Goal: Information Seeking & Learning: Learn about a topic

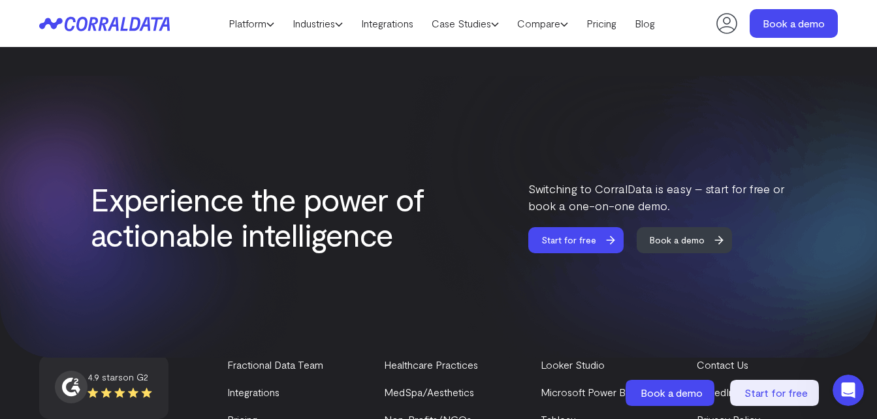
scroll to position [1477, 0]
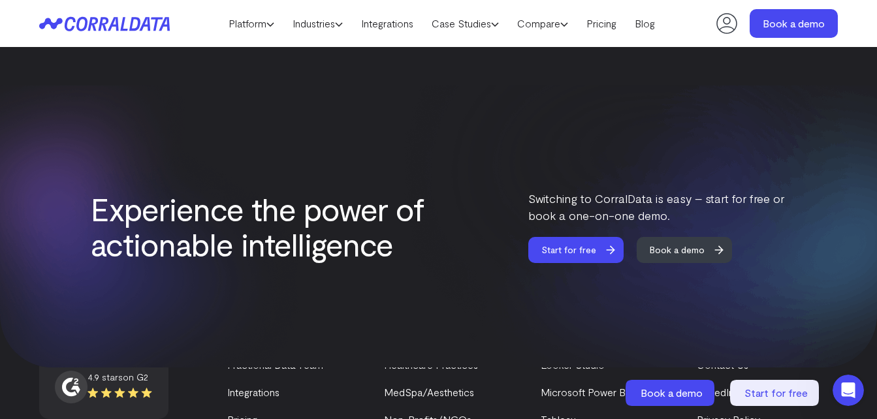
drag, startPoint x: 172, startPoint y: 25, endPoint x: 64, endPoint y: 26, distance: 108.3
click at [64, 26] on header "Platform AI Reporting Use AI to effortlessly answer any business questions from…" at bounding box center [438, 23] width 798 height 47
click at [395, 22] on link "Integrations" at bounding box center [387, 24] width 70 height 20
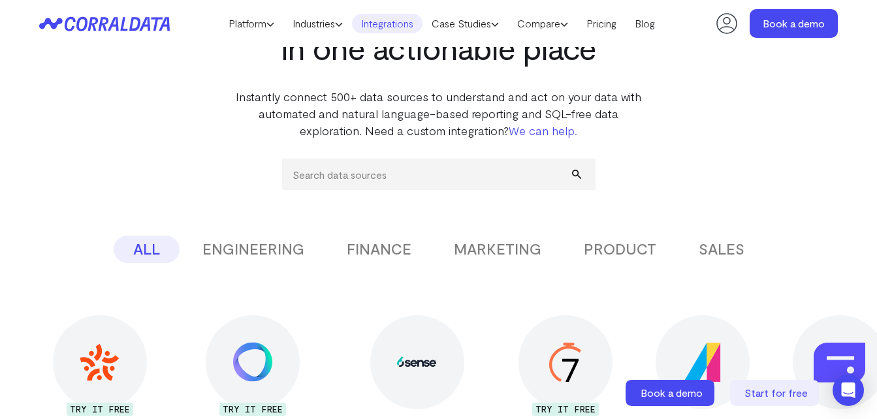
scroll to position [104, 0]
click at [387, 174] on input "search" at bounding box center [438, 173] width 313 height 31
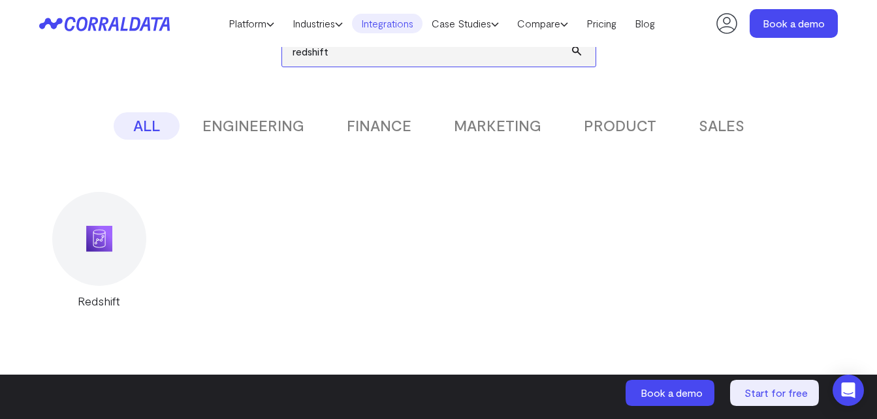
scroll to position [228, 0]
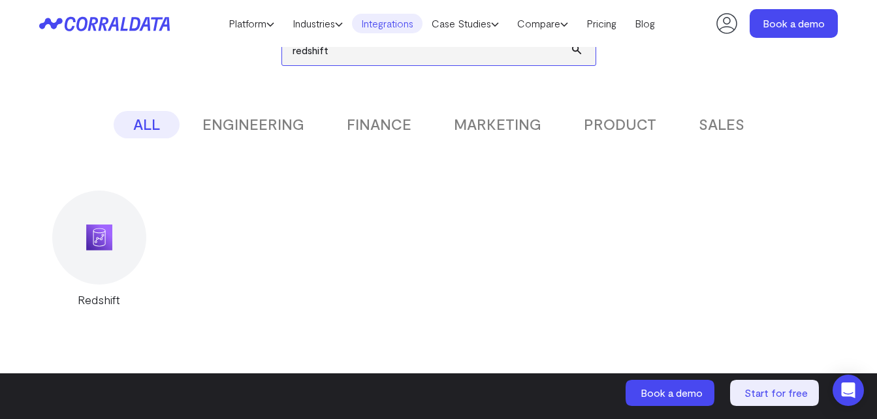
type input "redshift"
click at [106, 232] on img at bounding box center [99, 238] width 26 height 26
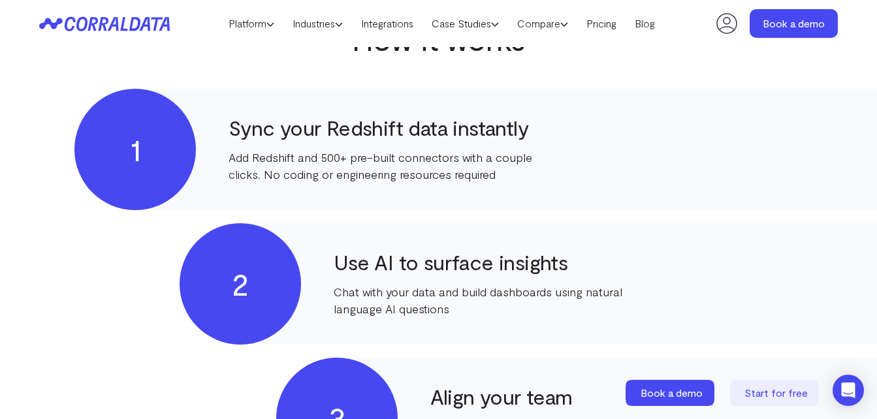
scroll to position [585, 0]
